Goal: Task Accomplishment & Management: Use online tool/utility

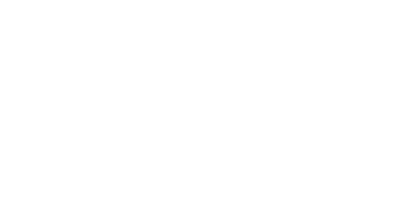
click at [318, 0] on html at bounding box center [205, 0] width 411 height 0
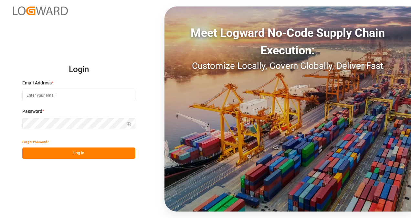
type input "[EMAIL_ADDRESS][DOMAIN_NAME]"
click at [102, 150] on button "Log In" at bounding box center [78, 152] width 113 height 11
click at [102, 150] on div "Forgot Password? Log In" at bounding box center [78, 147] width 113 height 23
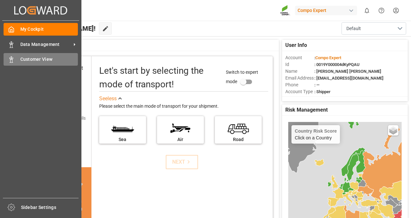
click at [39, 64] on div "Customer View Customer View" at bounding box center [41, 59] width 74 height 13
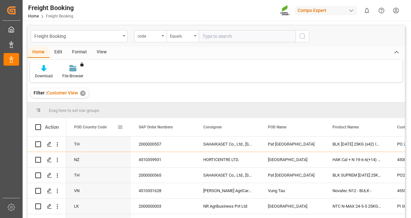
click at [120, 126] on span at bounding box center [120, 127] width 6 height 6
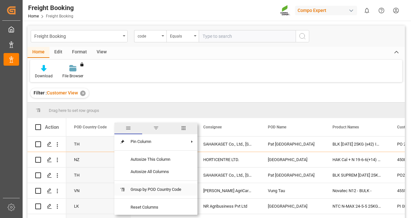
click at [159, 189] on span "Group by POD Country Code" at bounding box center [155, 189] width 61 height 12
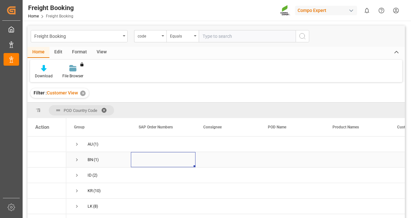
click at [135, 160] on div "Press SPACE to select this row." at bounding box center [163, 159] width 65 height 15
click at [78, 163] on span "Press SPACE to select this row." at bounding box center [77, 159] width 6 height 15
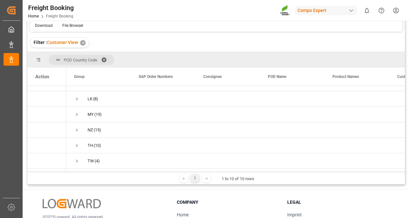
scroll to position [73, 0]
click at [75, 101] on span "Press SPACE to select this row." at bounding box center [77, 98] width 6 height 6
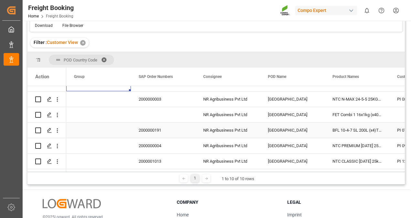
scroll to position [0, 39]
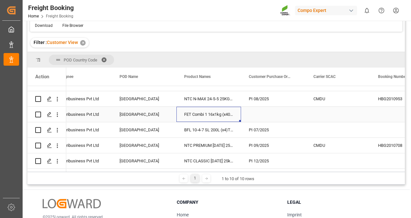
click at [196, 117] on div "FET Combi 1 16x1kg (x40) EN MSE" at bounding box center [208, 114] width 65 height 15
click at [87, 116] on div "NR Agribusiness Pvt Ltd" at bounding box center [79, 114] width 65 height 15
